Goal: Check status: Check status

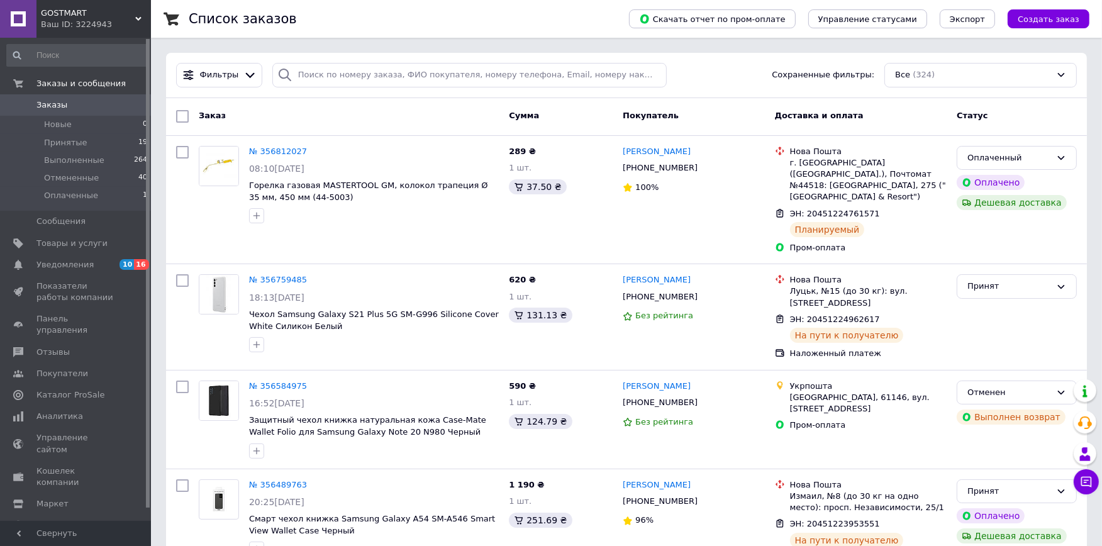
click at [82, 97] on link "Заказы 0" at bounding box center [77, 104] width 155 height 21
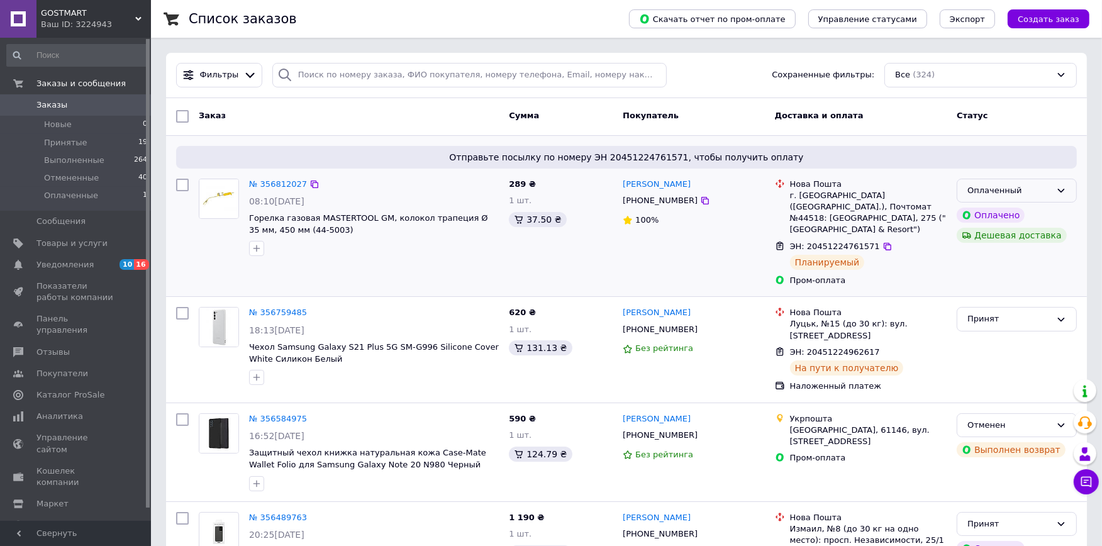
click at [1016, 189] on div "Оплаченный" at bounding box center [1009, 190] width 84 height 13
click at [1007, 218] on li "Принят" at bounding box center [1016, 216] width 119 height 23
click at [73, 102] on span "Заказы" at bounding box center [76, 104] width 80 height 11
click at [91, 101] on span "Заказы" at bounding box center [76, 104] width 80 height 11
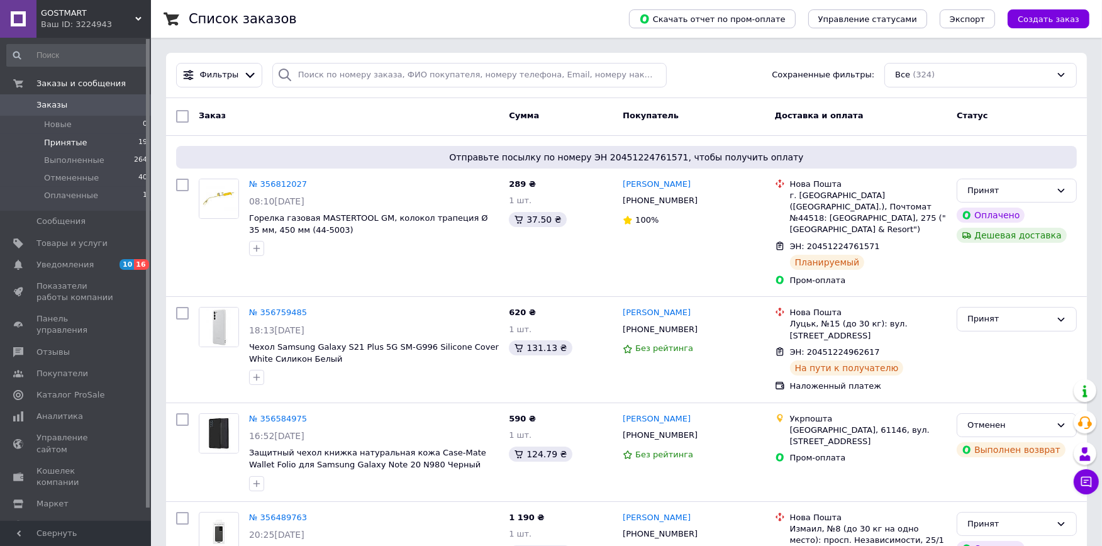
click at [96, 140] on li "Принятые 19" at bounding box center [77, 143] width 155 height 18
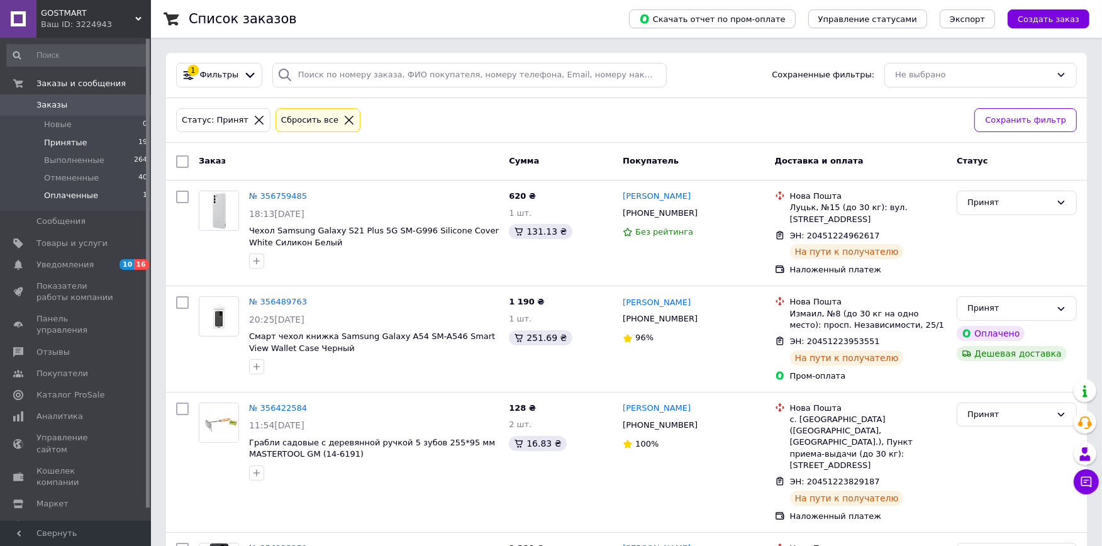
click at [124, 199] on li "Оплаченные 1" at bounding box center [77, 199] width 155 height 24
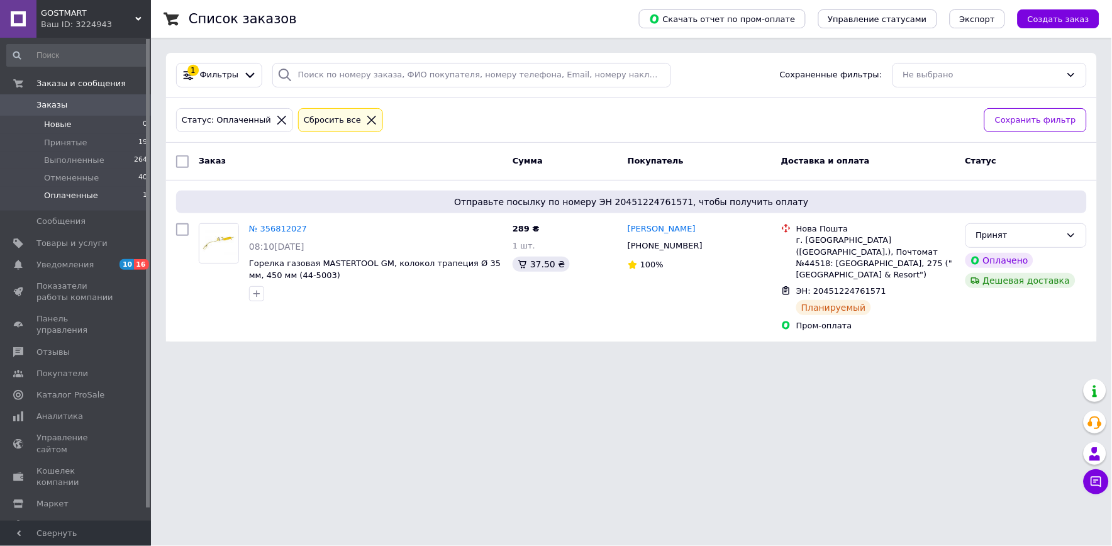
click at [84, 126] on li "Новые 0" at bounding box center [77, 125] width 155 height 18
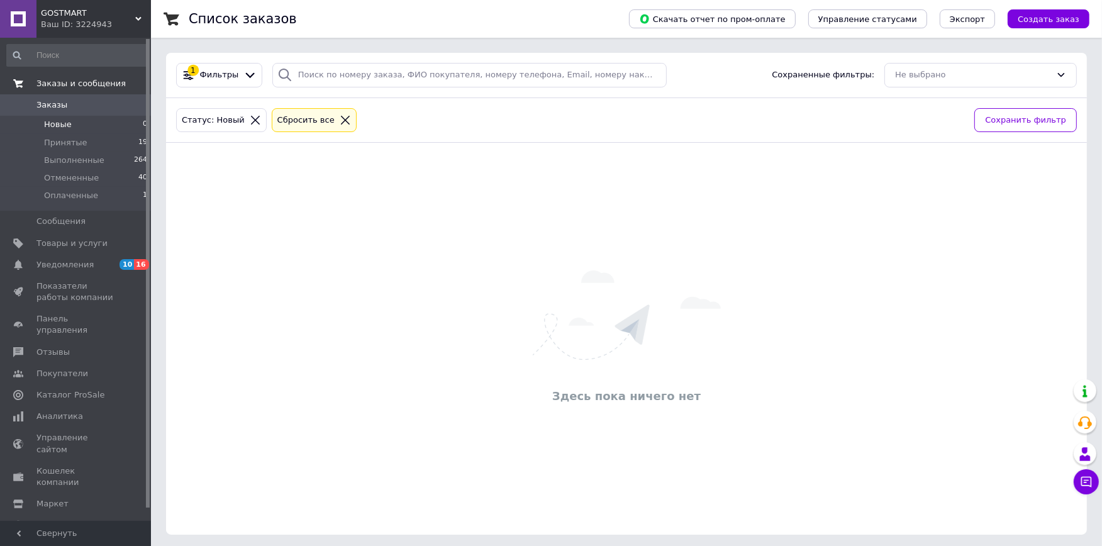
click at [65, 80] on span "Заказы и сообщения" at bounding box center [80, 83] width 89 height 11
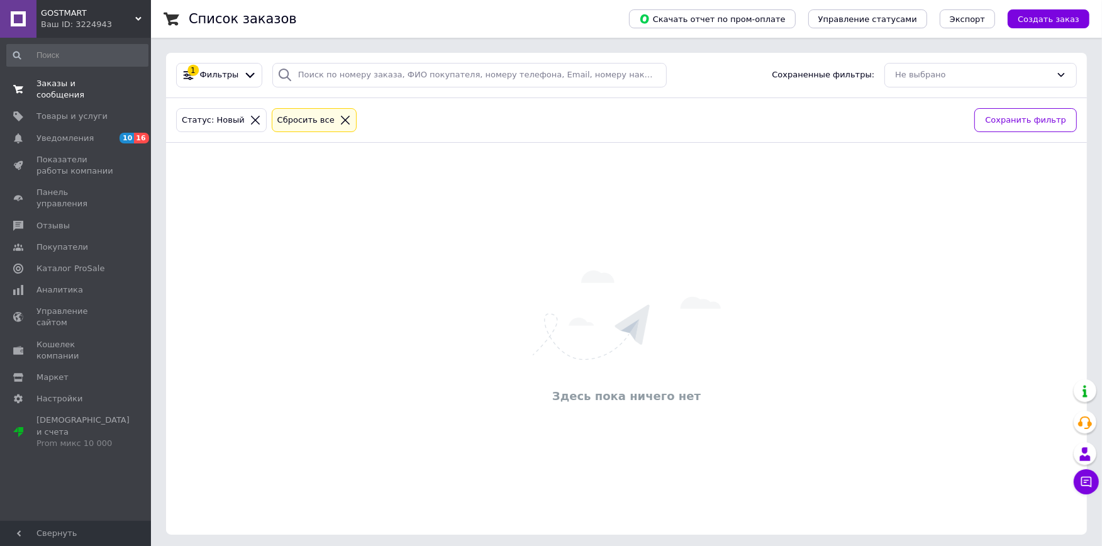
click at [65, 80] on span "Заказы и сообщения" at bounding box center [76, 89] width 80 height 23
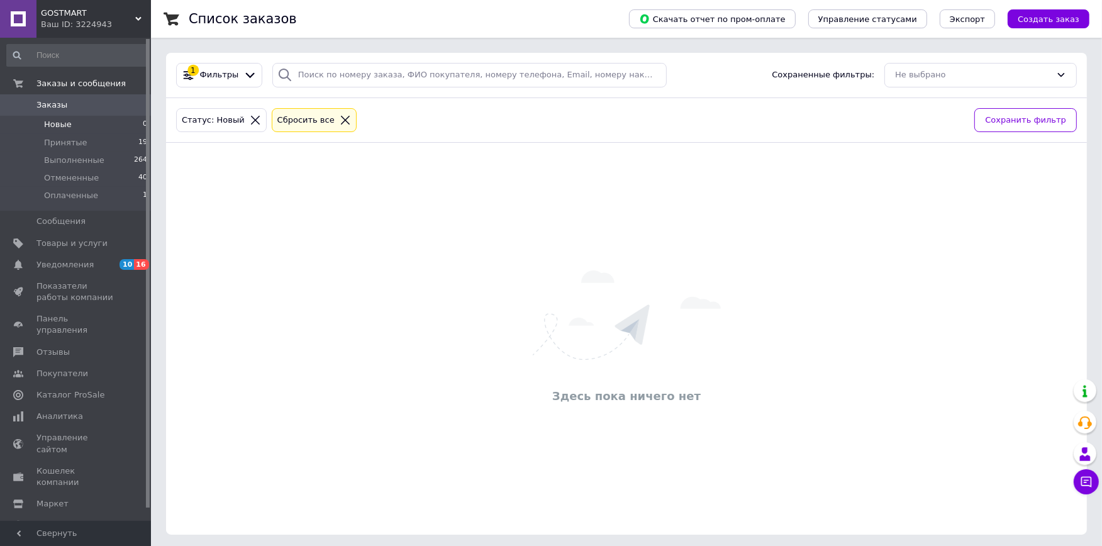
click at [61, 96] on link "Заказы 0" at bounding box center [77, 104] width 155 height 21
